Goal: Navigation & Orientation: Find specific page/section

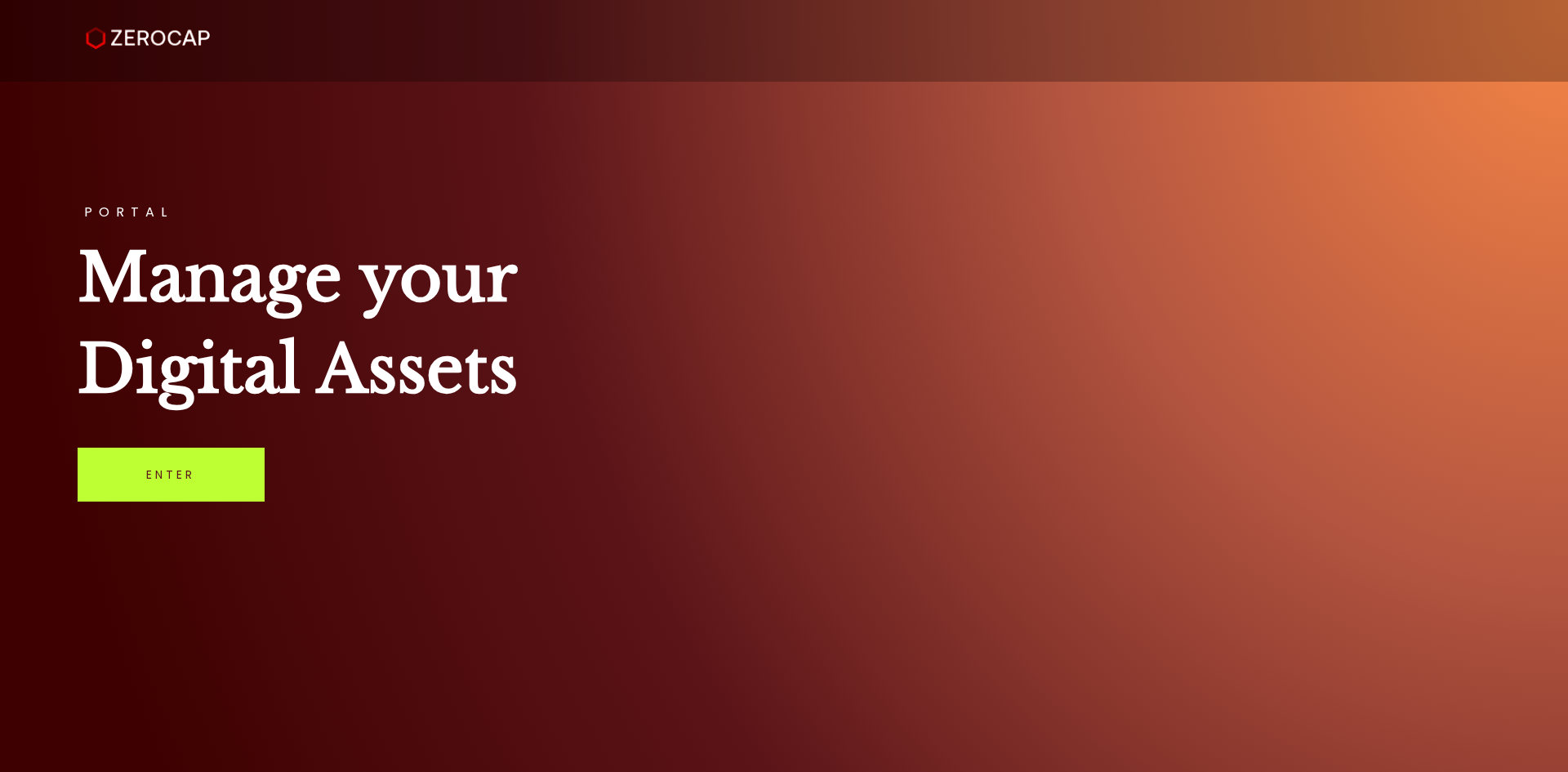
click at [148, 478] on link "Enter" at bounding box center [170, 474] width 187 height 54
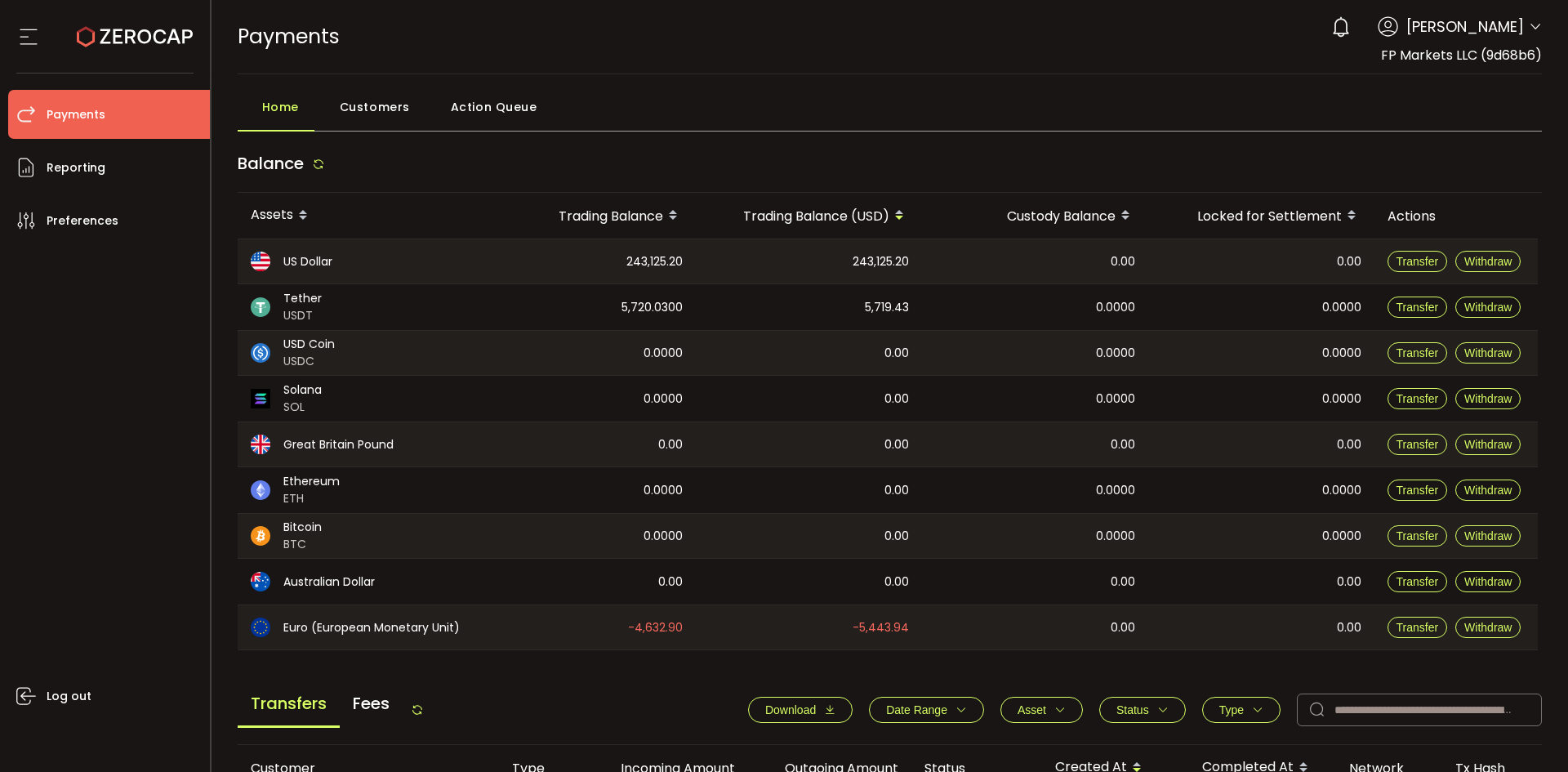
scroll to position [490, 0]
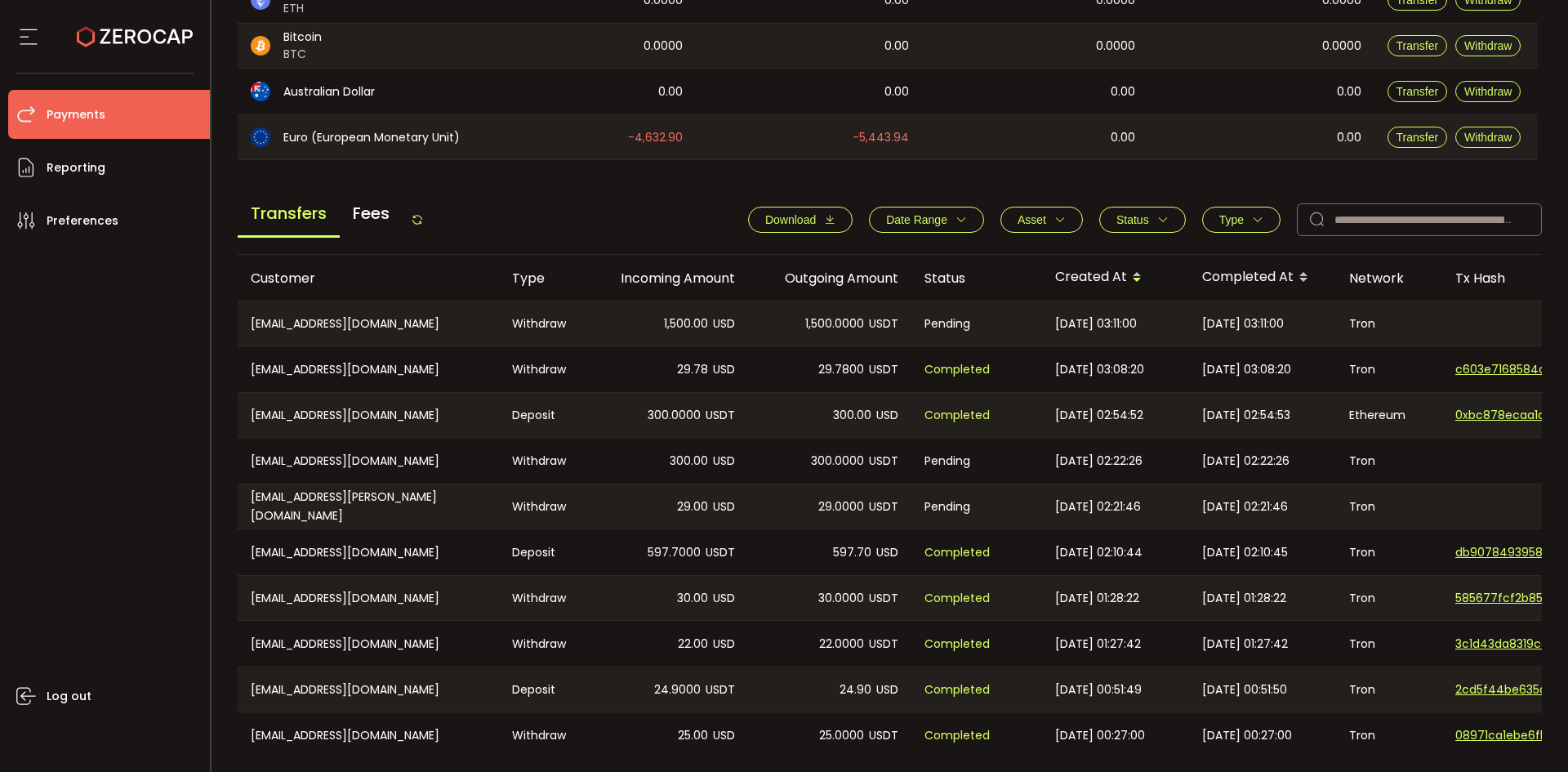
click at [417, 218] on icon at bounding box center [418, 220] width 13 height 13
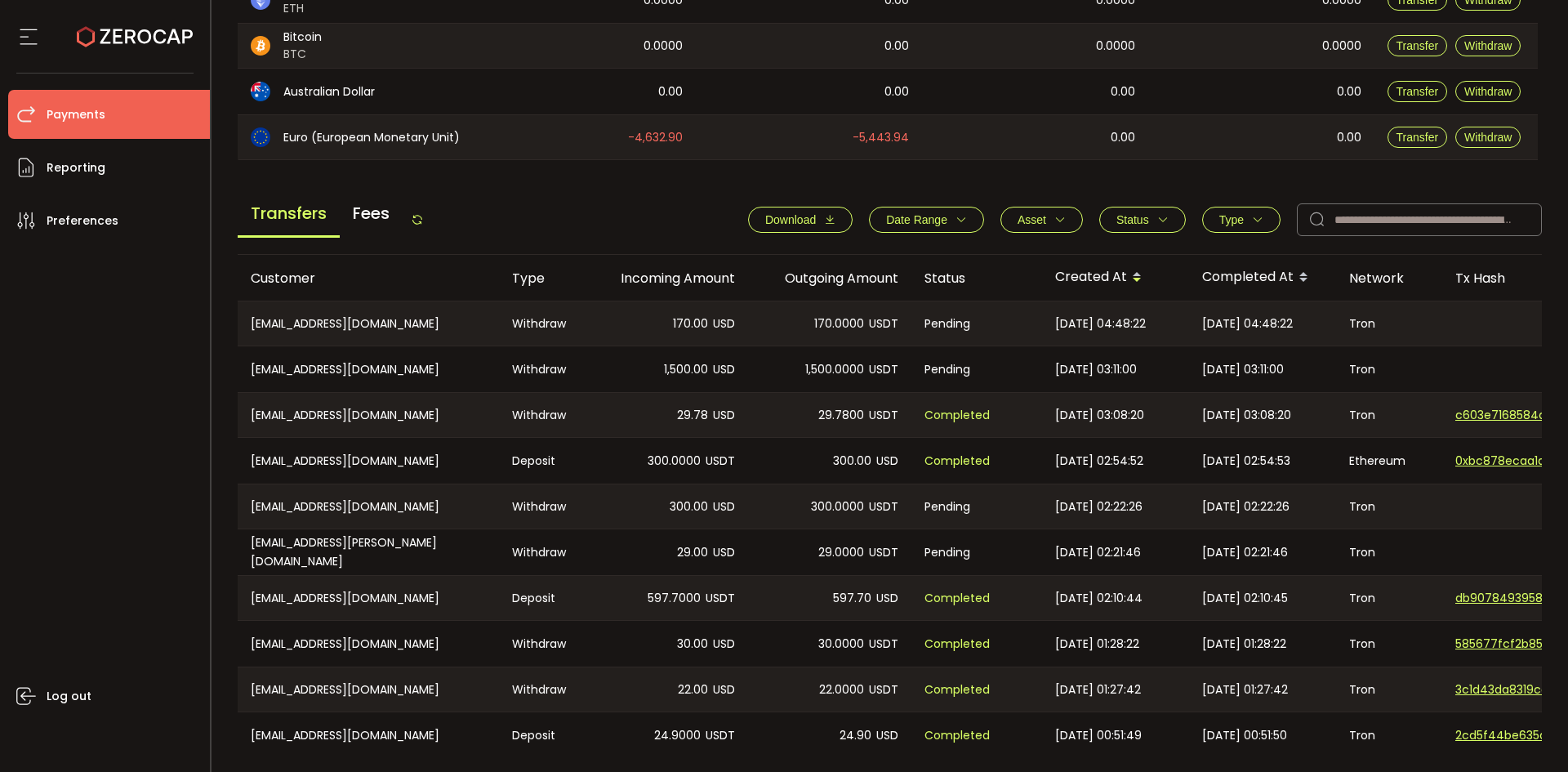
click at [424, 219] on icon at bounding box center [418, 220] width 13 height 13
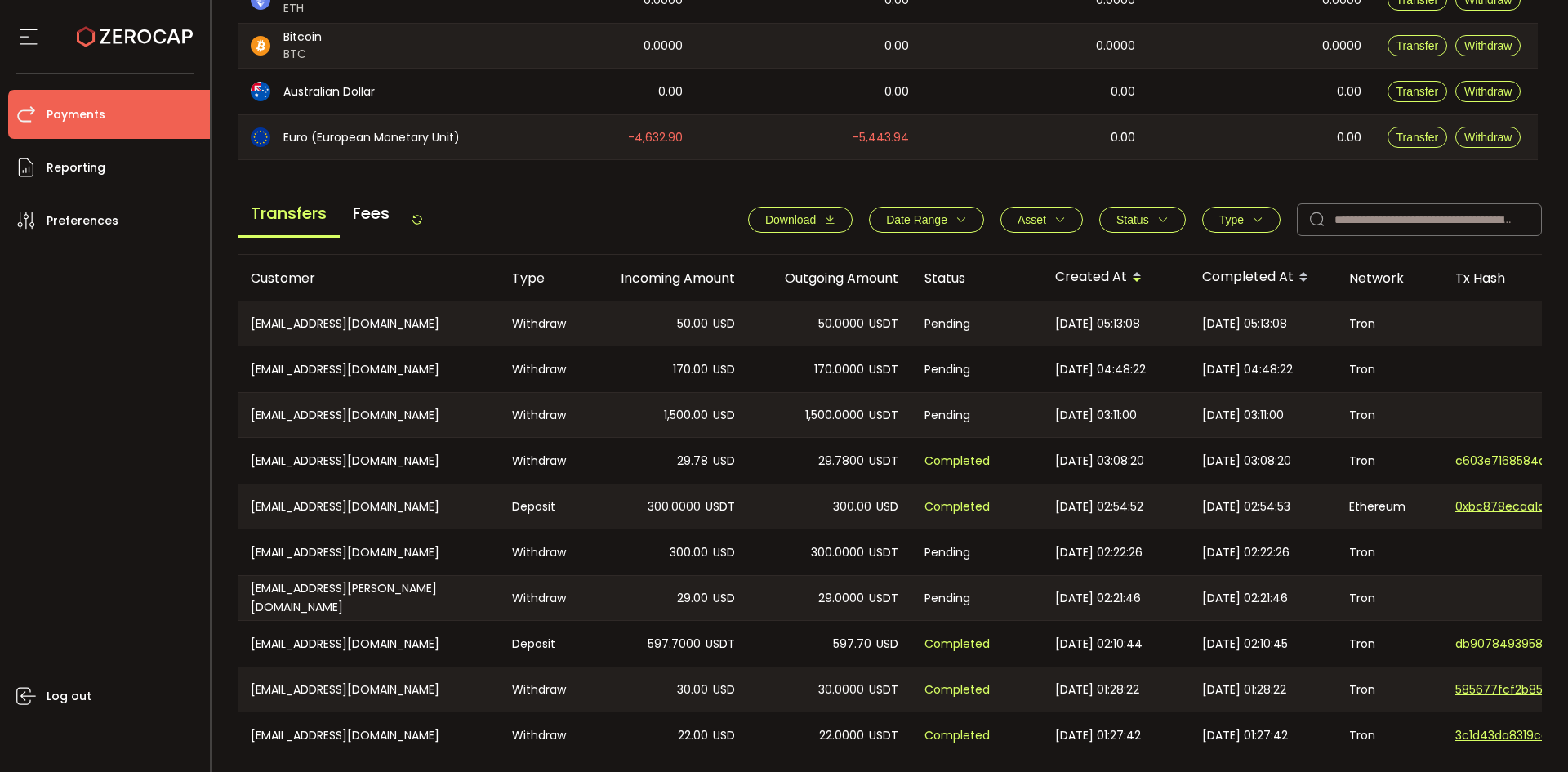
click at [420, 219] on icon at bounding box center [418, 220] width 13 height 13
drag, startPoint x: 419, startPoint y: 211, endPoint x: 469, endPoint y: 346, distance: 144.0
click at [419, 212] on div "Transfers Fees" at bounding box center [331, 219] width 186 height 37
click at [422, 220] on icon at bounding box center [418, 220] width 13 height 13
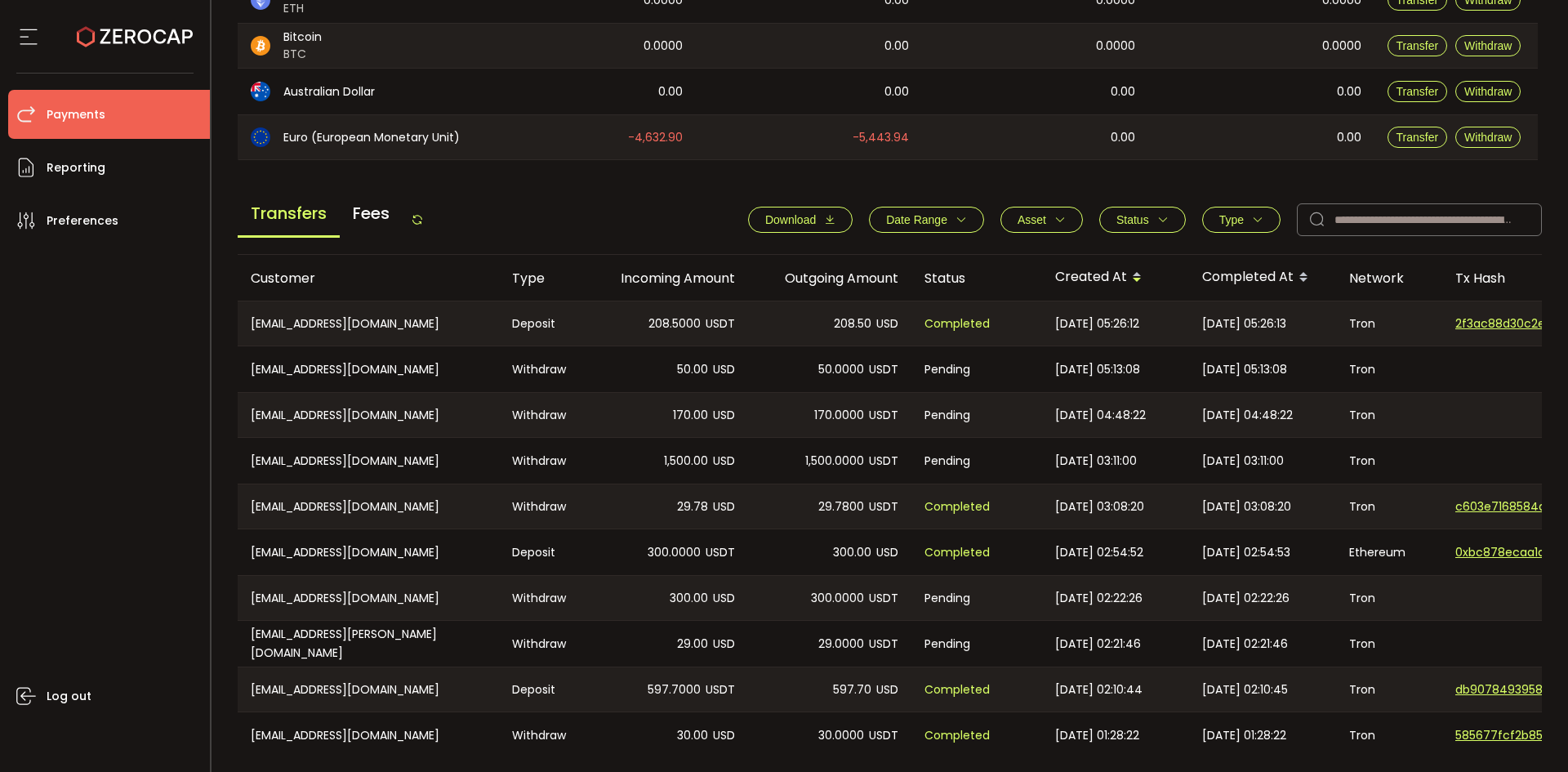
click at [418, 222] on icon at bounding box center [418, 220] width 13 height 13
